Goal: Information Seeking & Learning: Learn about a topic

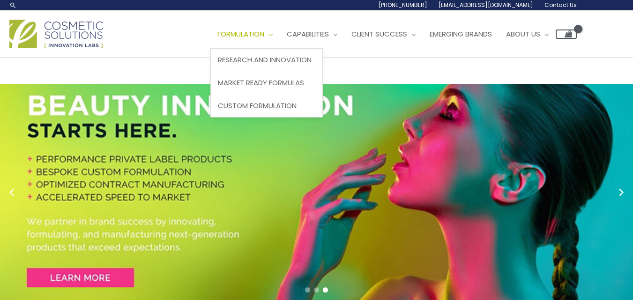
click at [273, 35] on span "Site Navigation" at bounding box center [268, 34] width 8 height 10
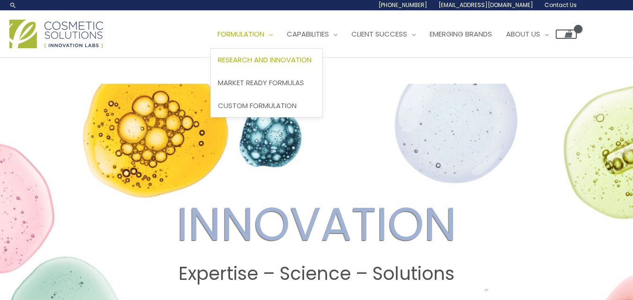
click at [273, 35] on span "Site Navigation" at bounding box center [268, 34] width 8 height 10
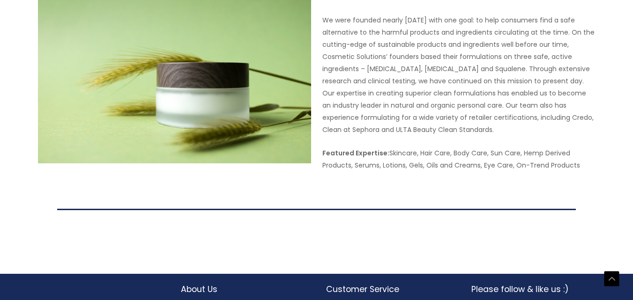
scroll to position [1915, 0]
